Goal: Connect with others: Find contact information

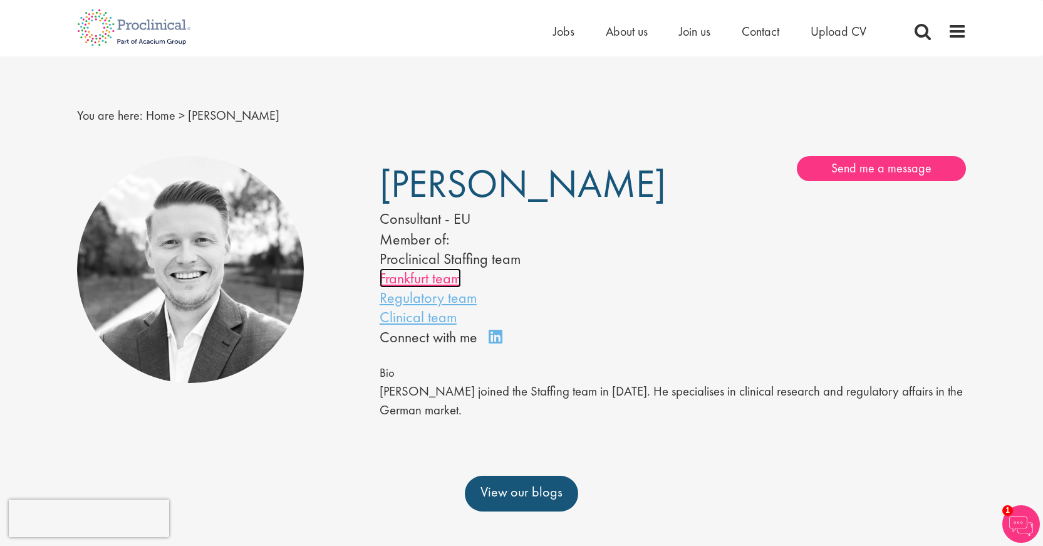
click at [412, 276] on link "Frankfurt team" at bounding box center [420, 277] width 81 height 19
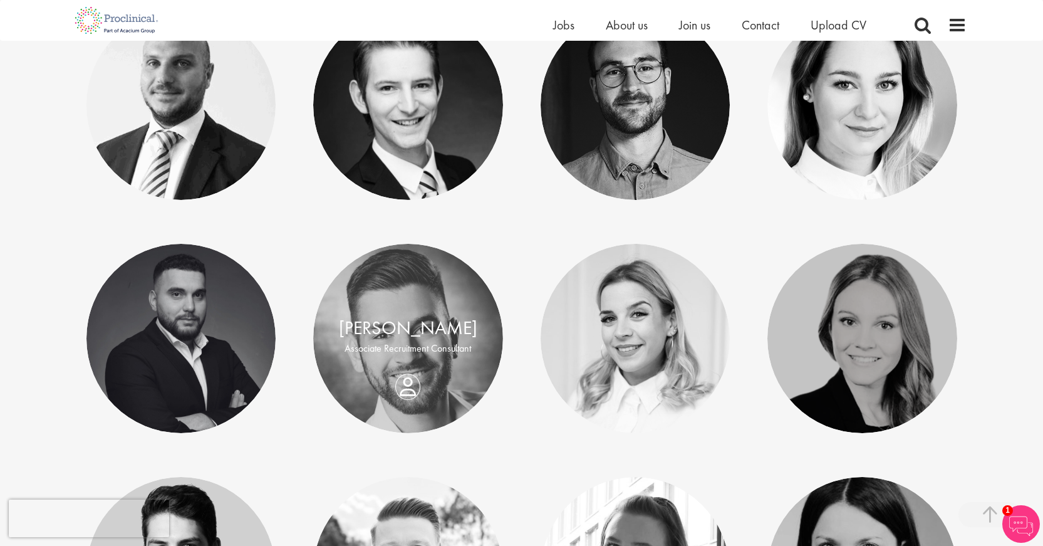
scroll to position [626, 0]
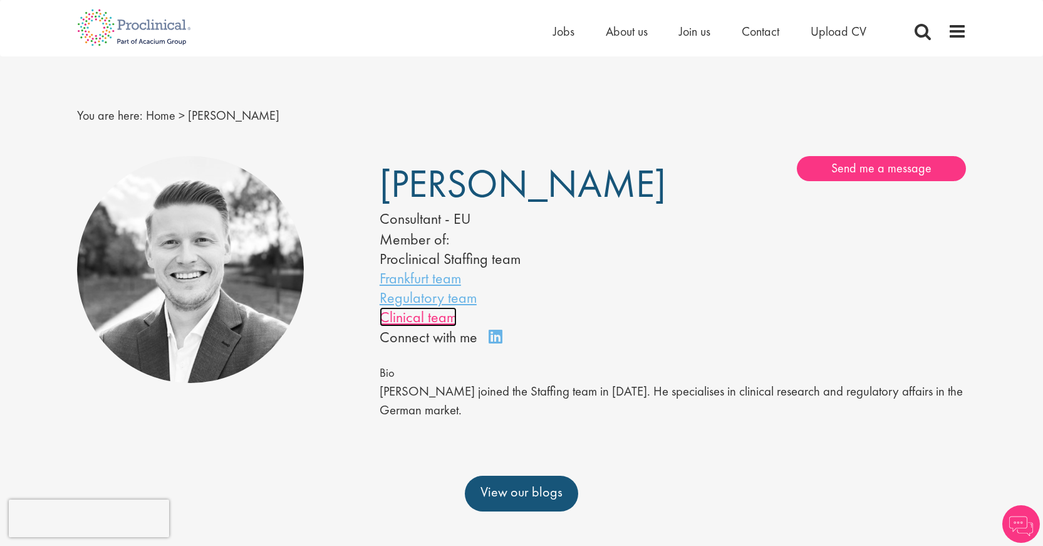
click at [434, 318] on link "Clinical team" at bounding box center [418, 316] width 77 height 19
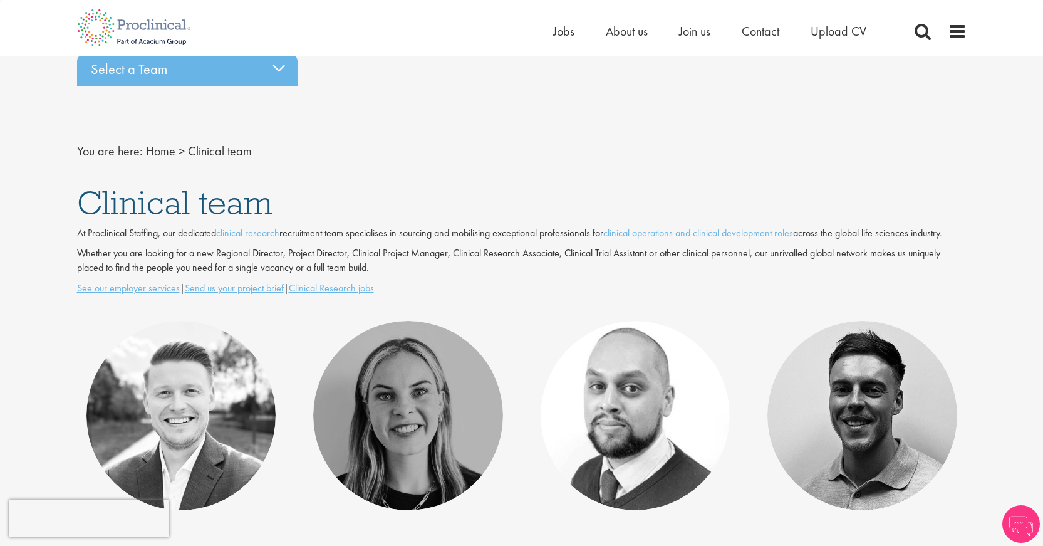
scroll to position [313, 0]
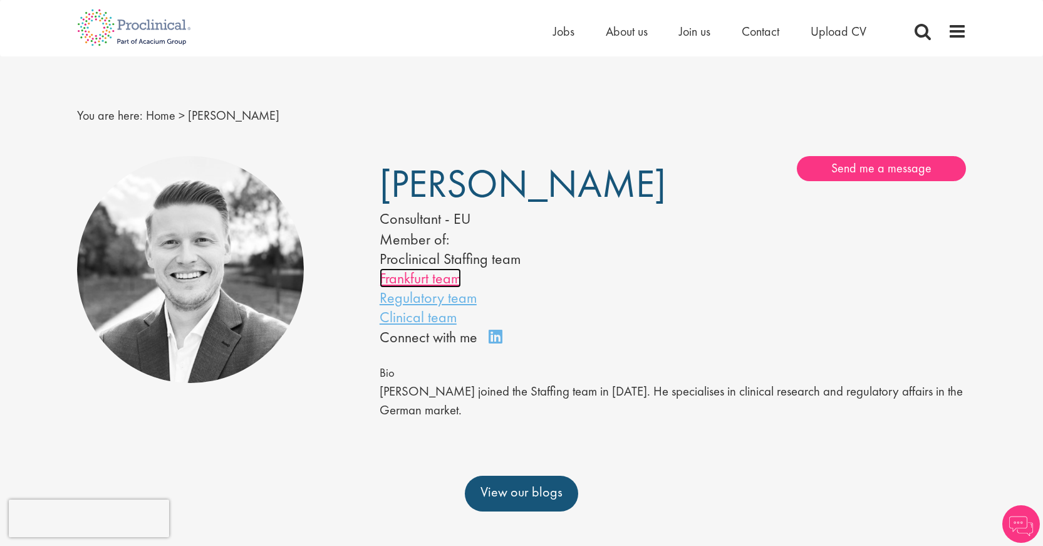
click at [435, 277] on link "Frankfurt team" at bounding box center [420, 277] width 81 height 19
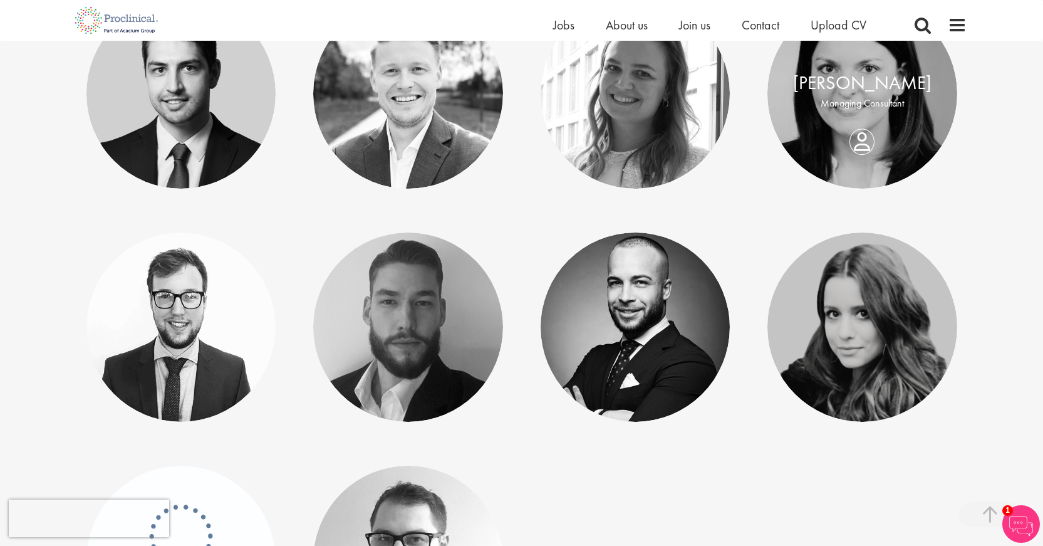
scroll to position [814, 0]
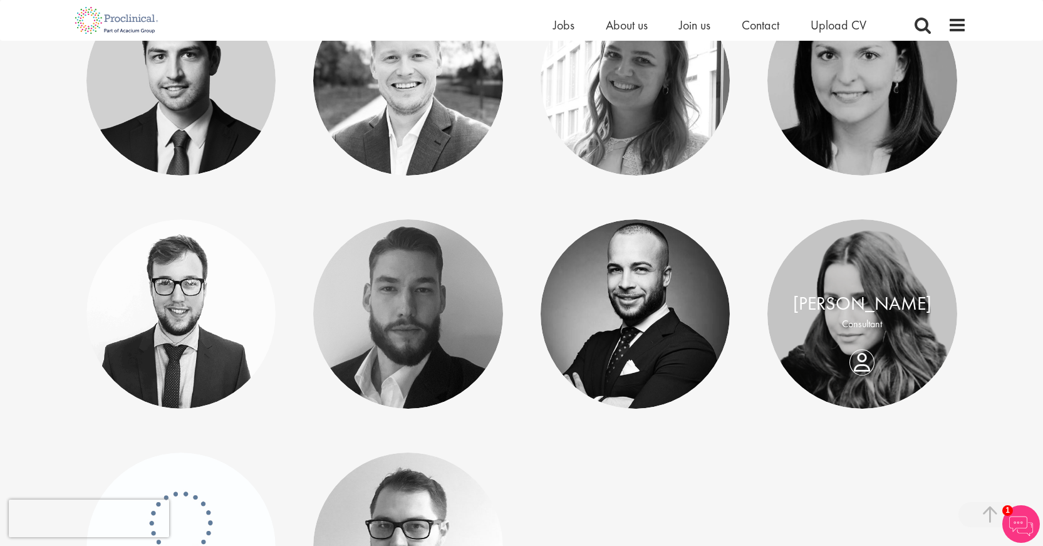
click at [857, 317] on p "Consultant" at bounding box center [862, 324] width 165 height 14
click at [857, 338] on div "Katarina Rimac Consultant" at bounding box center [862, 314] width 190 height 48
click at [870, 342] on link at bounding box center [862, 314] width 190 height 190
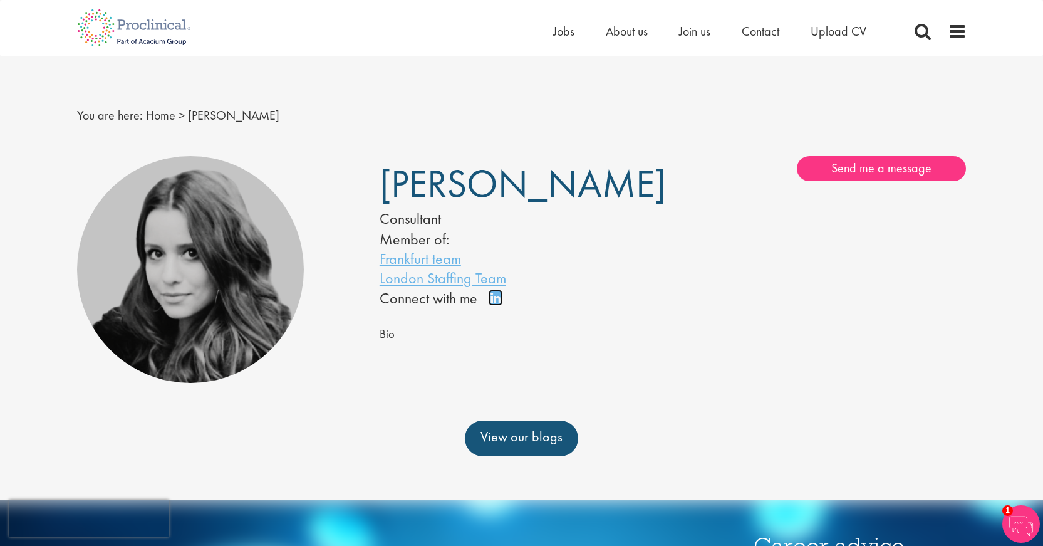
click at [500, 303] on link "Connect on LinkedIn" at bounding box center [500, 303] width 22 height 0
